Goal: Information Seeking & Learning: Learn about a topic

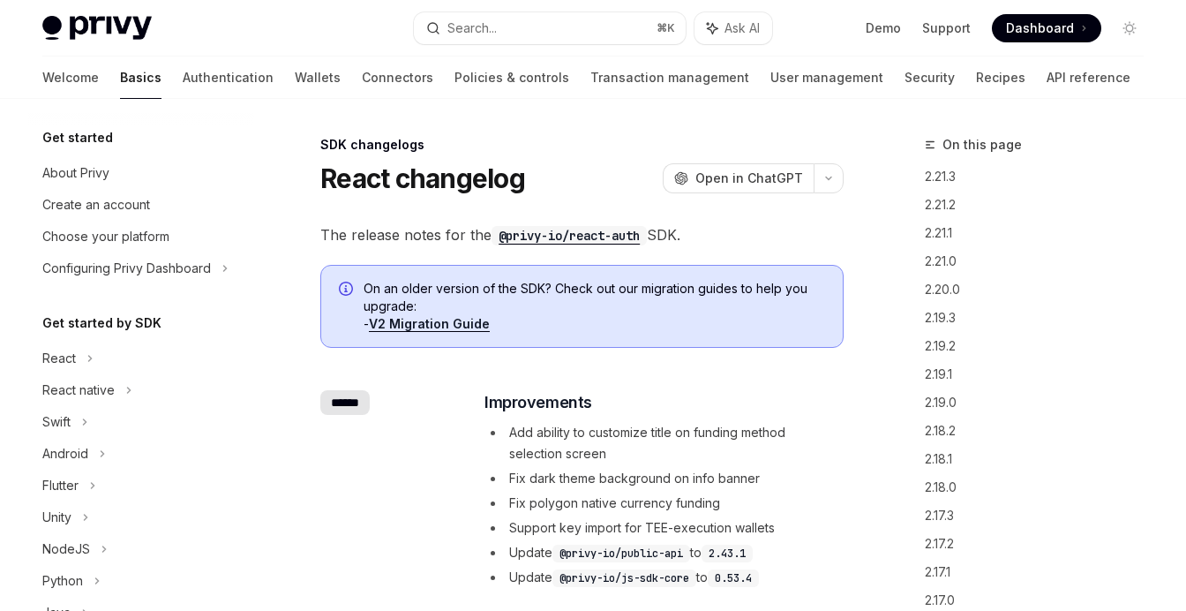
scroll to position [411, 0]
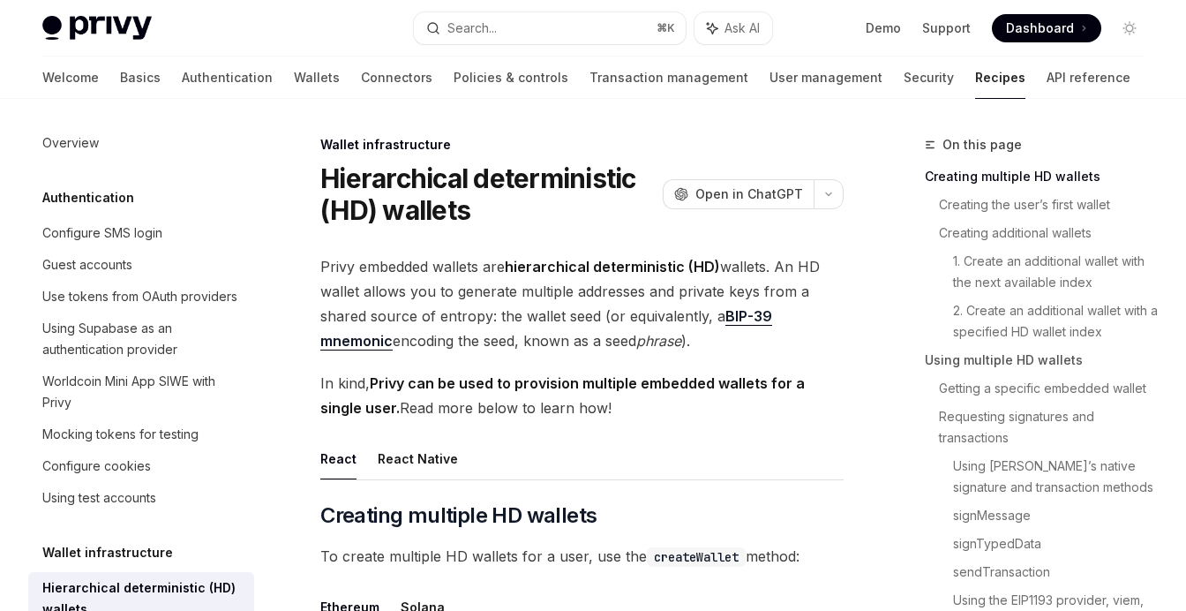
scroll to position [244, 0]
